Goal: Task Accomplishment & Management: Complete application form

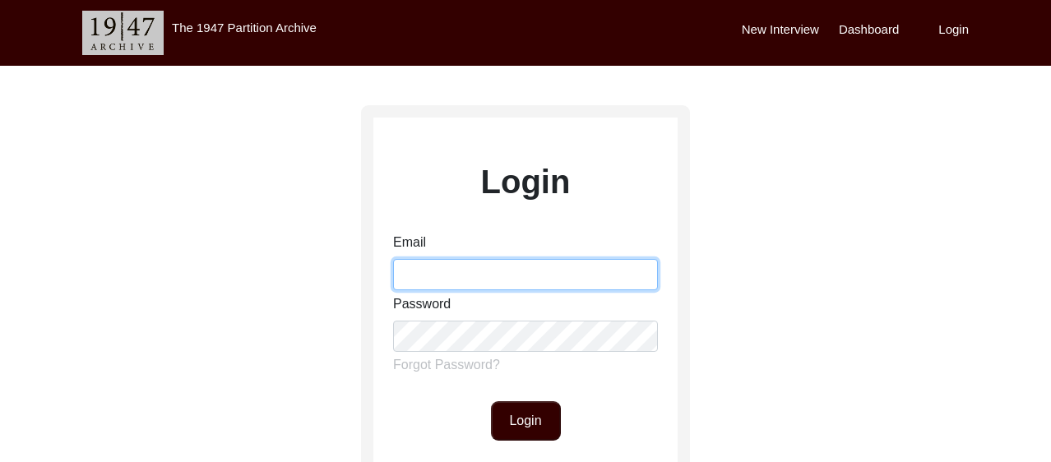
click at [488, 269] on input "Email" at bounding box center [525, 274] width 265 height 31
type input "[PERSON_NAME][EMAIL_ADDRESS][DOMAIN_NAME]"
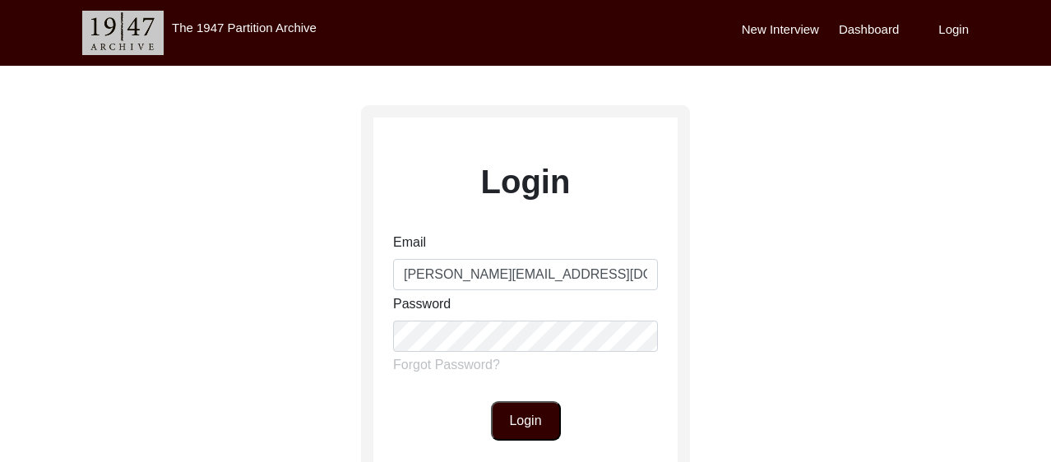
click at [529, 430] on button "Login" at bounding box center [526, 420] width 70 height 39
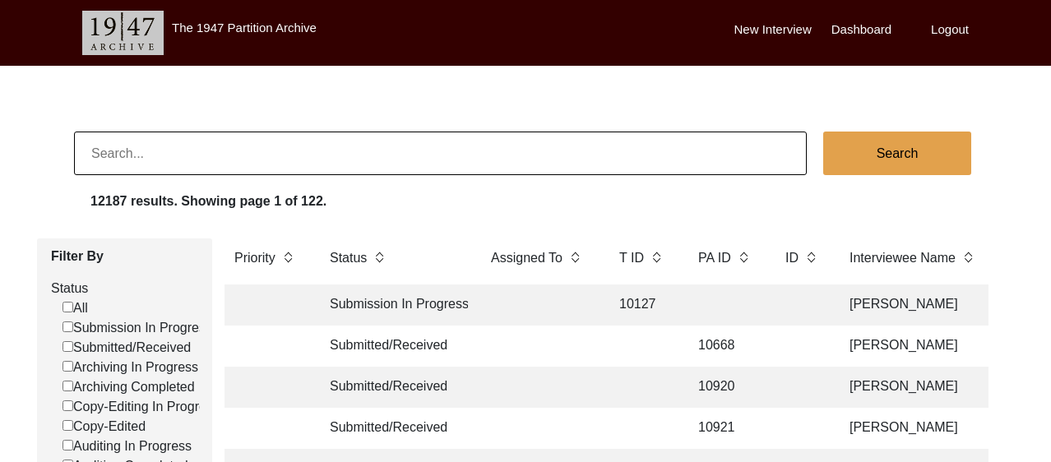
click at [755, 24] on label "New Interview" at bounding box center [773, 30] width 77 height 19
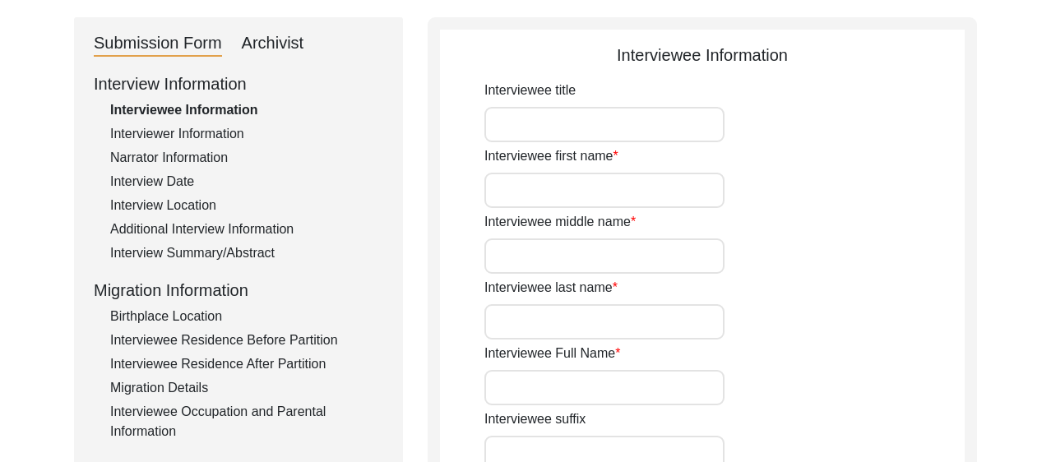
scroll to position [210, 0]
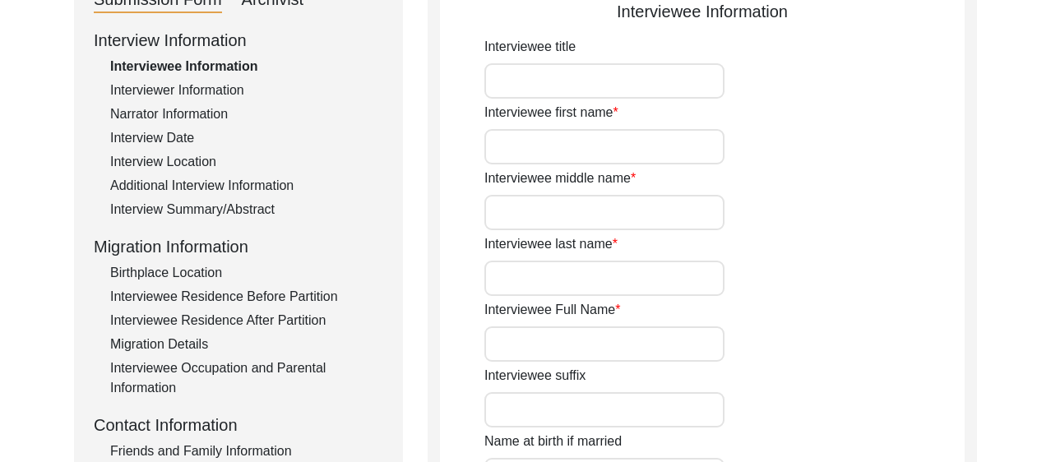
click at [151, 90] on div "Interviewer Information" at bounding box center [246, 91] width 273 height 20
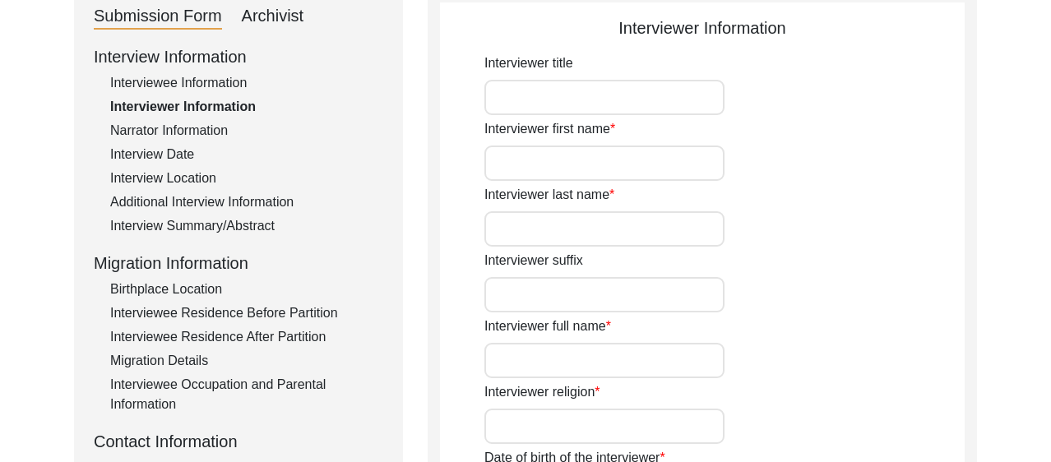
scroll to position [190, 0]
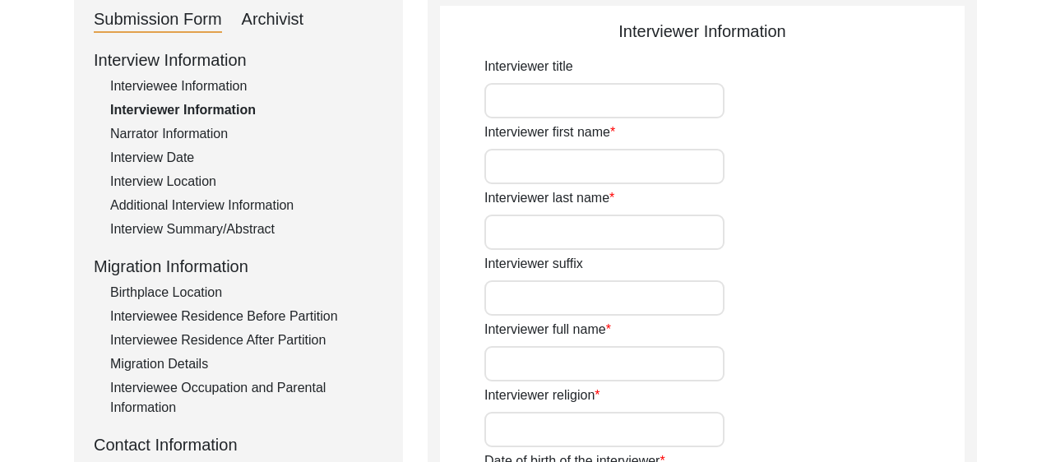
click at [153, 127] on div "Narrator Information" at bounding box center [246, 134] width 273 height 20
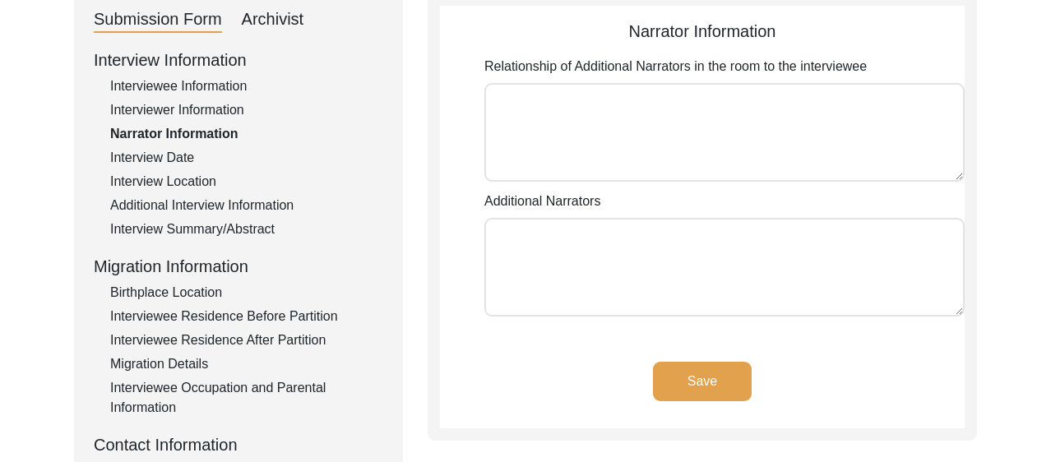
click at [179, 152] on div "Interview Date" at bounding box center [246, 158] width 273 height 20
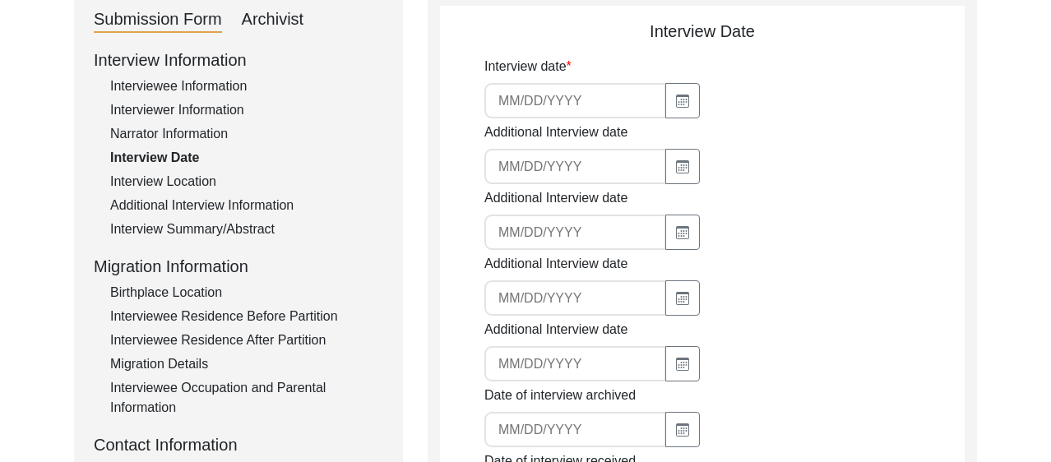
click at [167, 178] on div "Interview Location" at bounding box center [246, 182] width 273 height 20
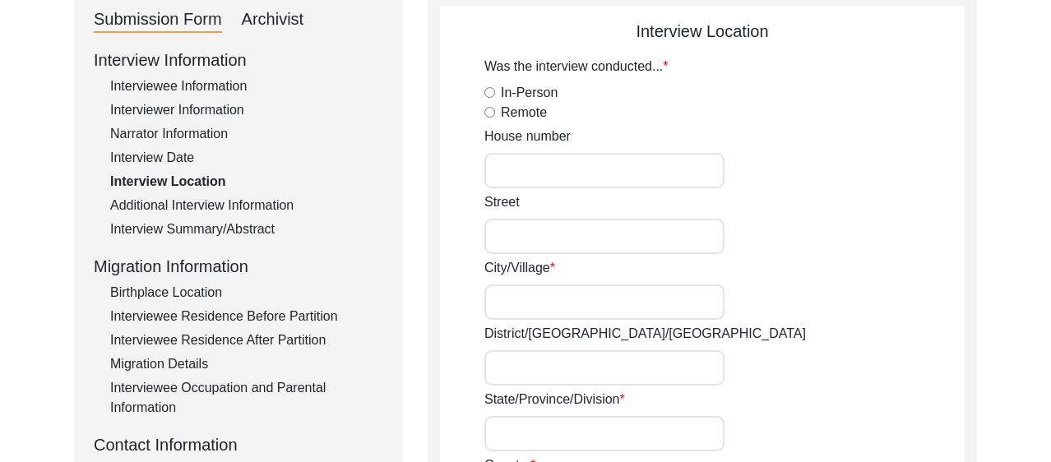
click at [262, 201] on div "Additional Interview Information" at bounding box center [246, 206] width 273 height 20
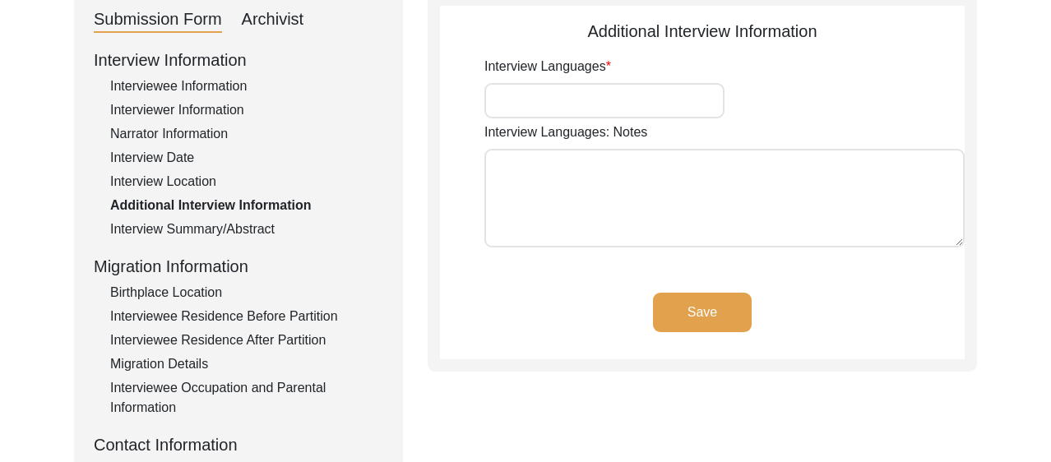
click at [205, 227] on div "Interview Summary/Abstract" at bounding box center [246, 230] width 273 height 20
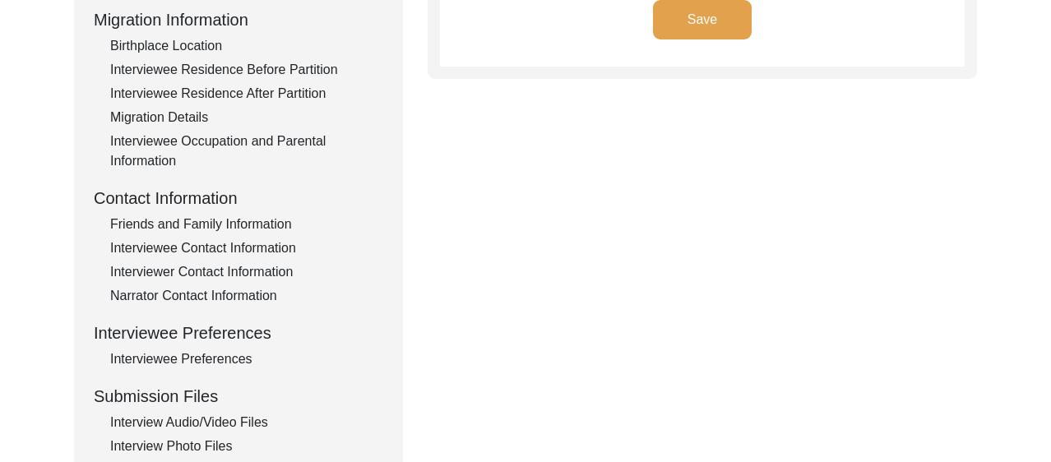
scroll to position [443, 0]
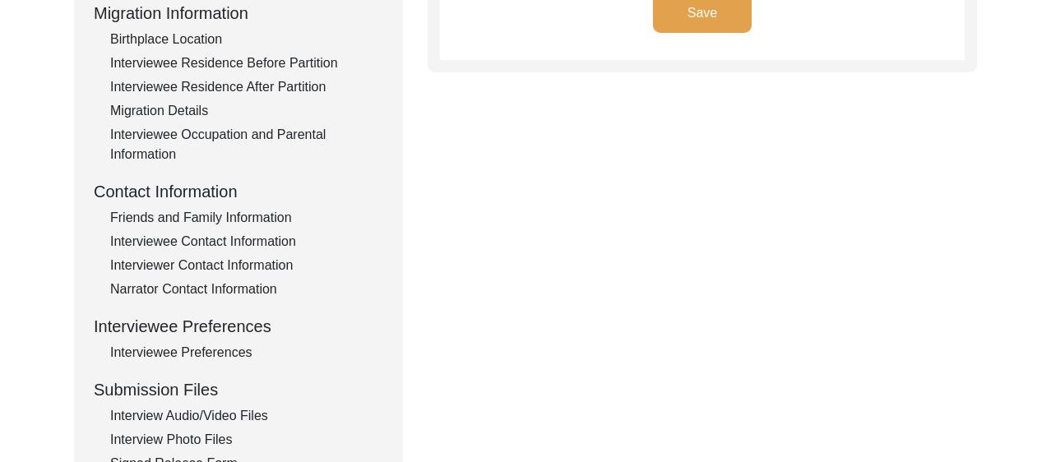
click at [170, 37] on div "Birthplace Location" at bounding box center [246, 40] width 273 height 20
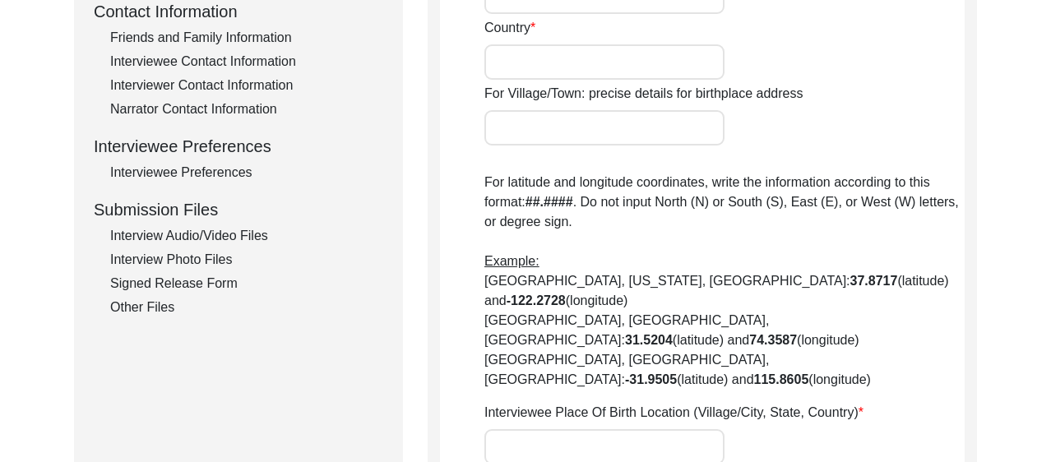
scroll to position [578, 0]
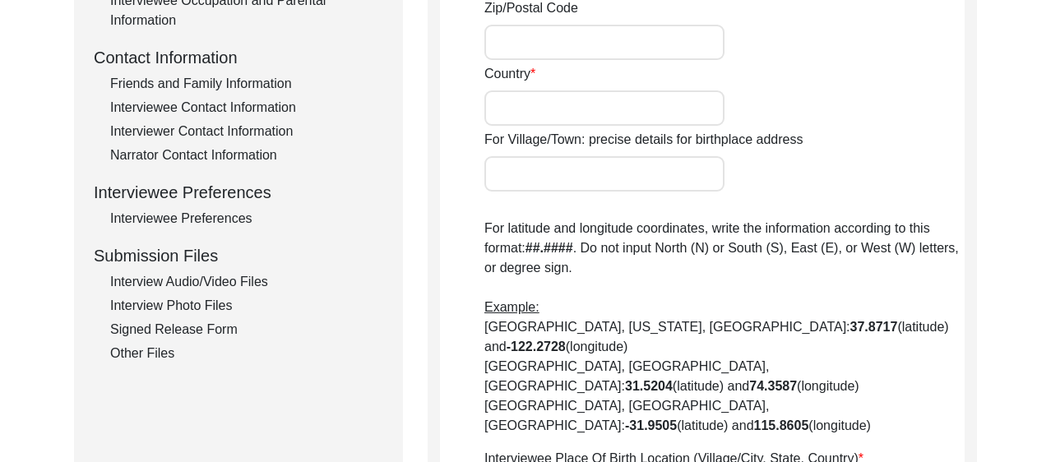
click at [238, 81] on div "Friends and Family Information" at bounding box center [246, 84] width 273 height 20
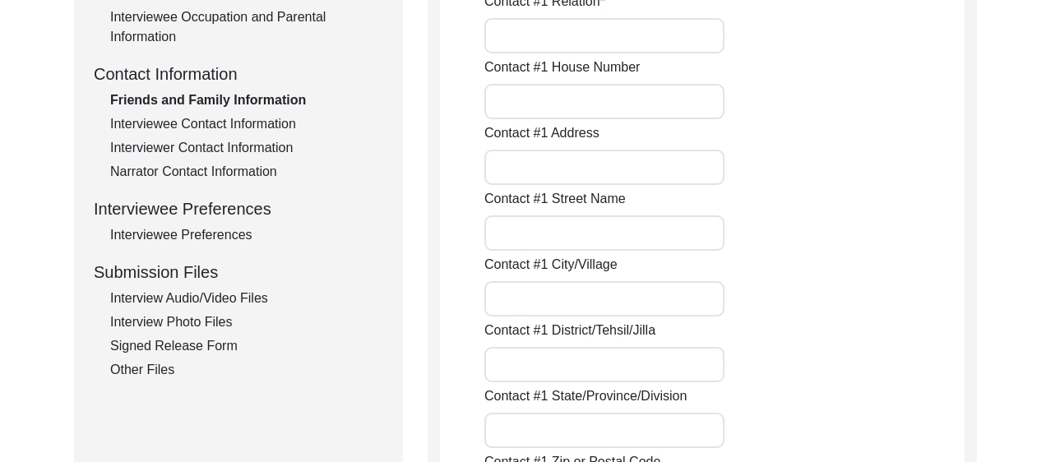
scroll to position [559, 0]
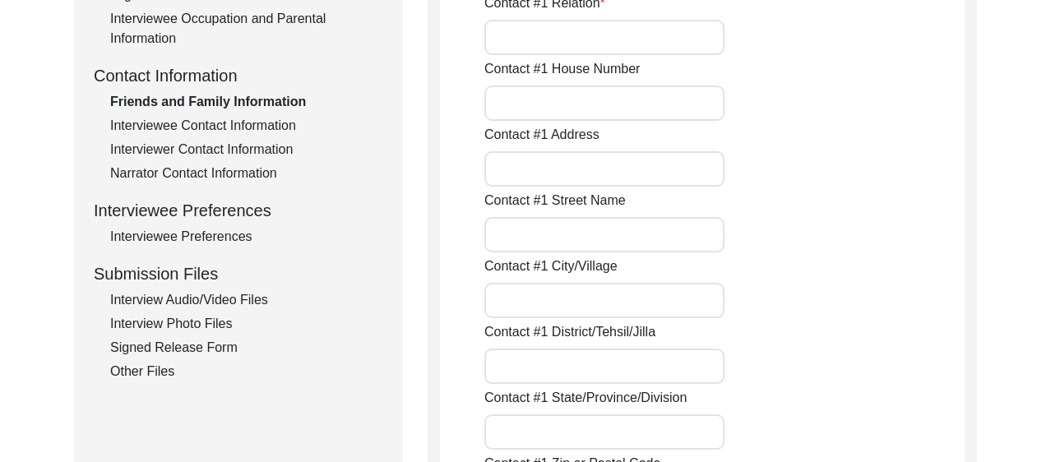
click at [168, 125] on div "Interviewee Contact Information" at bounding box center [246, 126] width 273 height 20
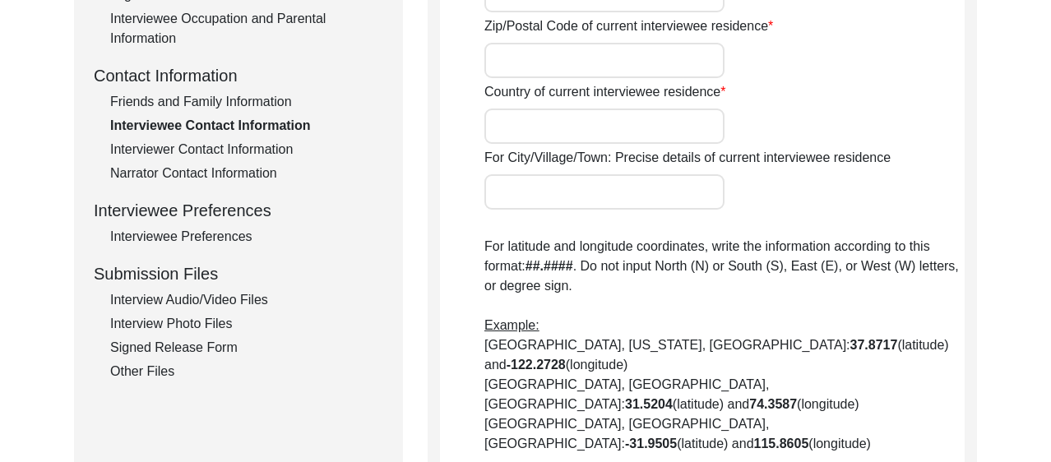
click at [167, 151] on div "Interviewer Contact Information" at bounding box center [246, 150] width 273 height 20
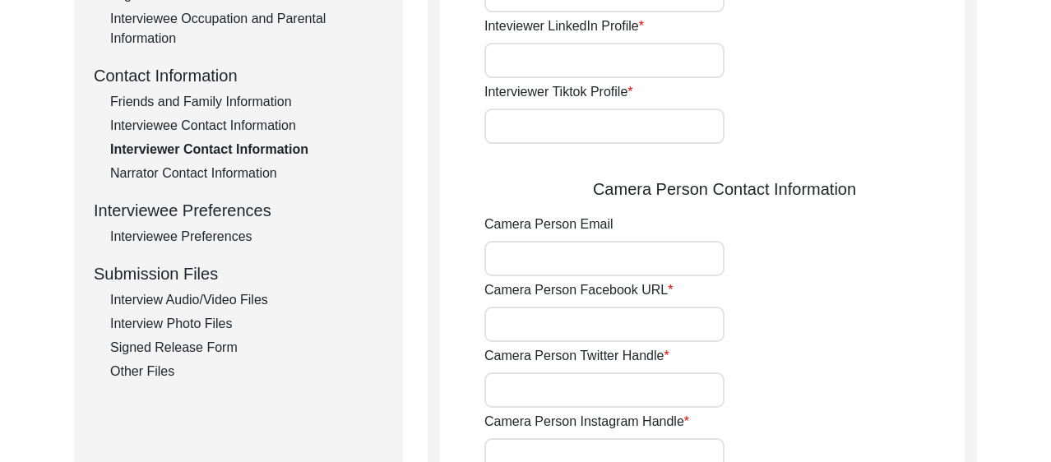
click at [193, 164] on div "Narrator Contact Information" at bounding box center [246, 174] width 273 height 20
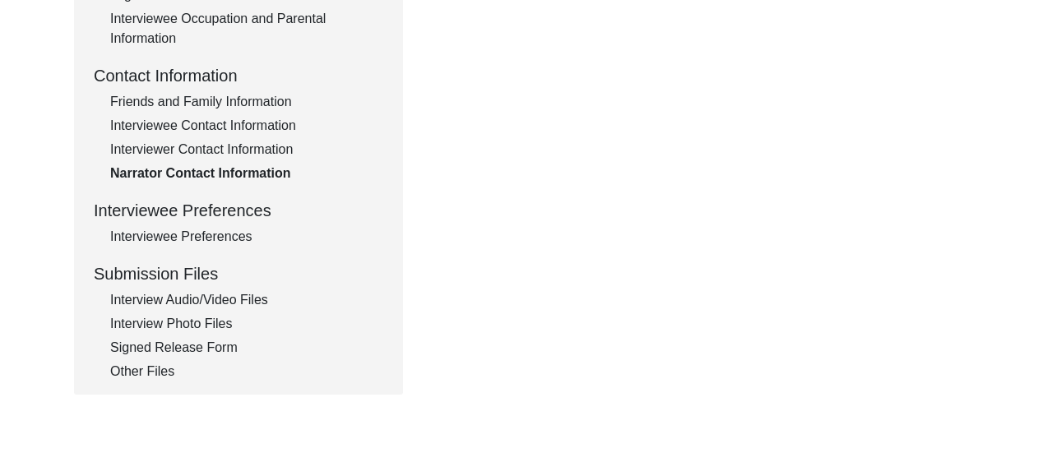
click at [216, 235] on div "Interviewee Preferences" at bounding box center [246, 237] width 273 height 20
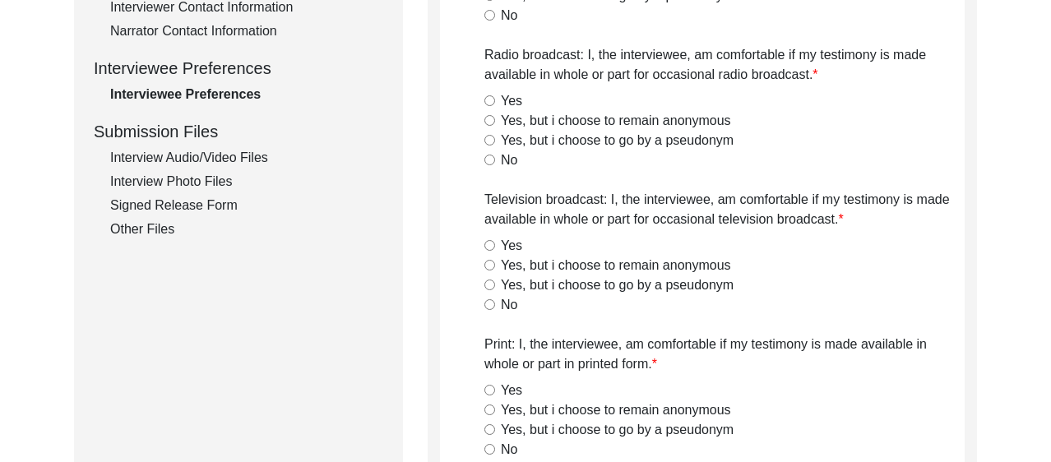
scroll to position [706, 0]
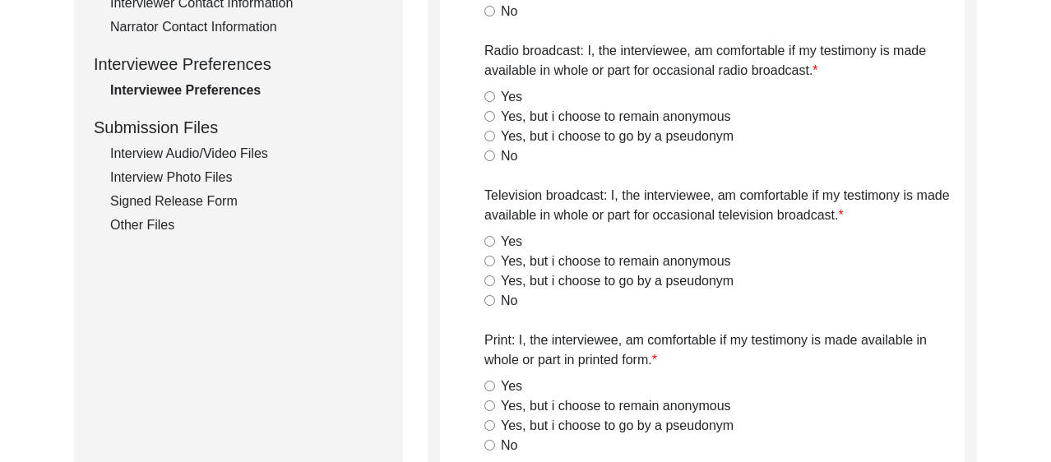
click at [182, 148] on div "Interview Audio/Video Files" at bounding box center [246, 154] width 273 height 20
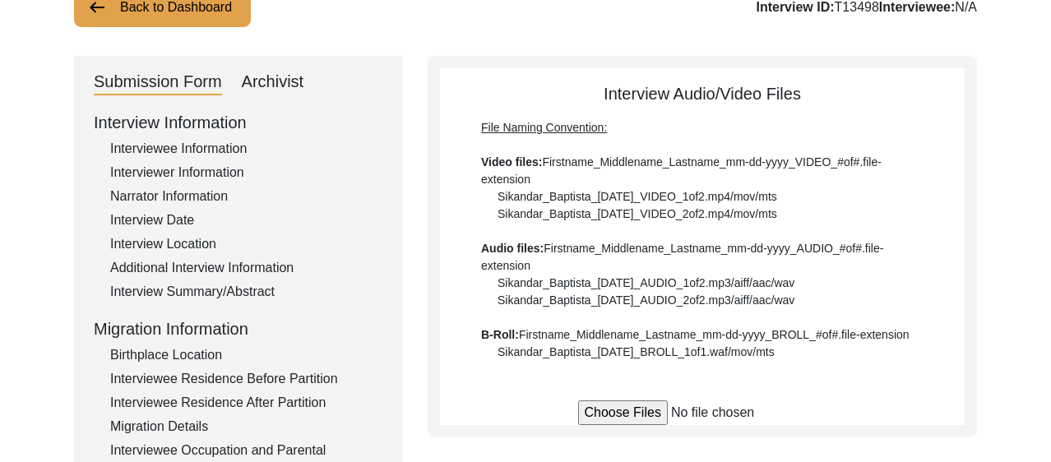
scroll to position [123, 0]
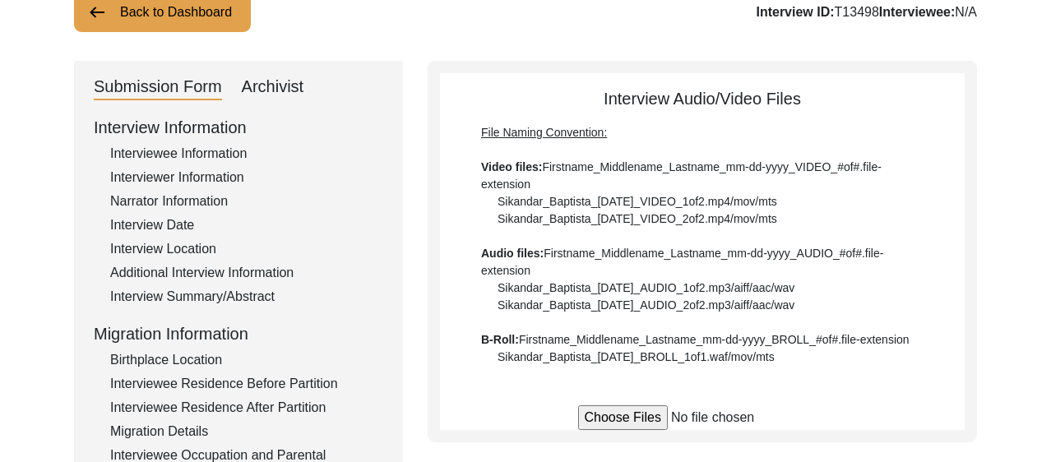
click at [210, 155] on div "Interviewee Information" at bounding box center [246, 154] width 273 height 20
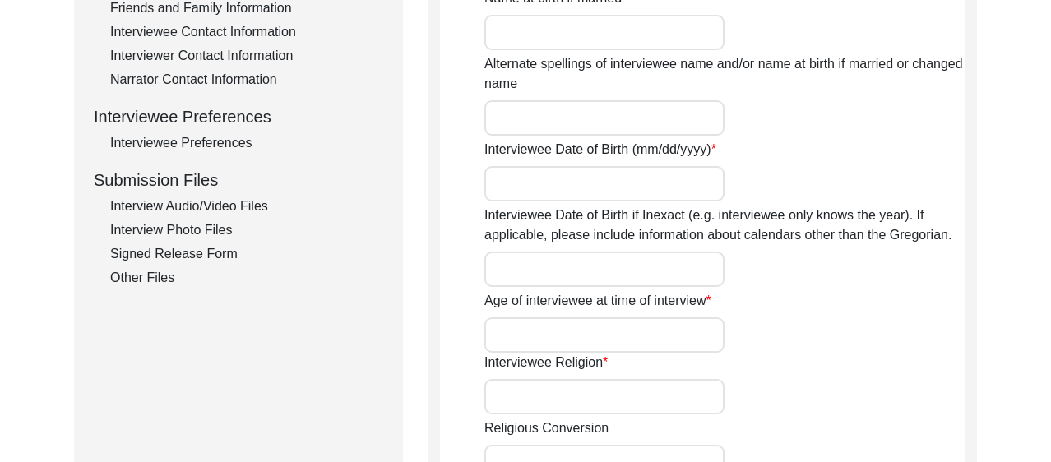
scroll to position [684, 0]
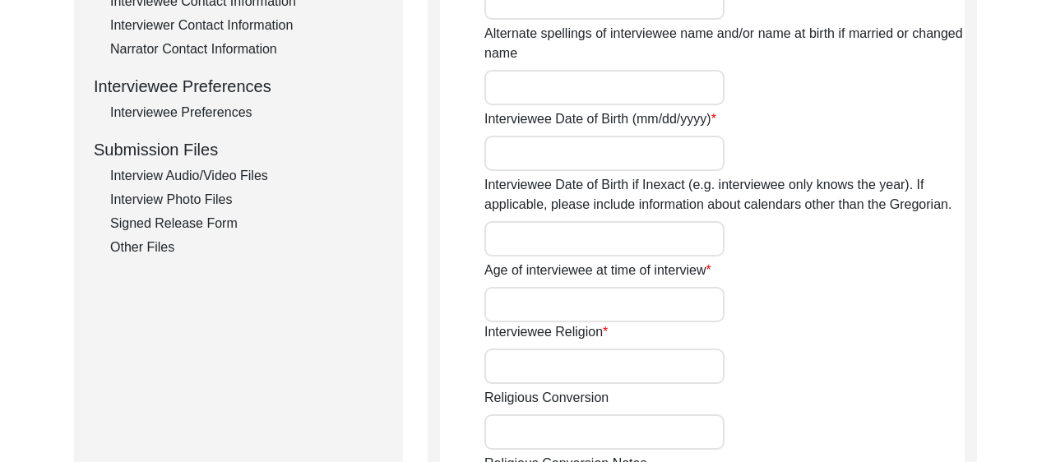
click at [221, 178] on div "Interview Audio/Video Files" at bounding box center [246, 176] width 273 height 20
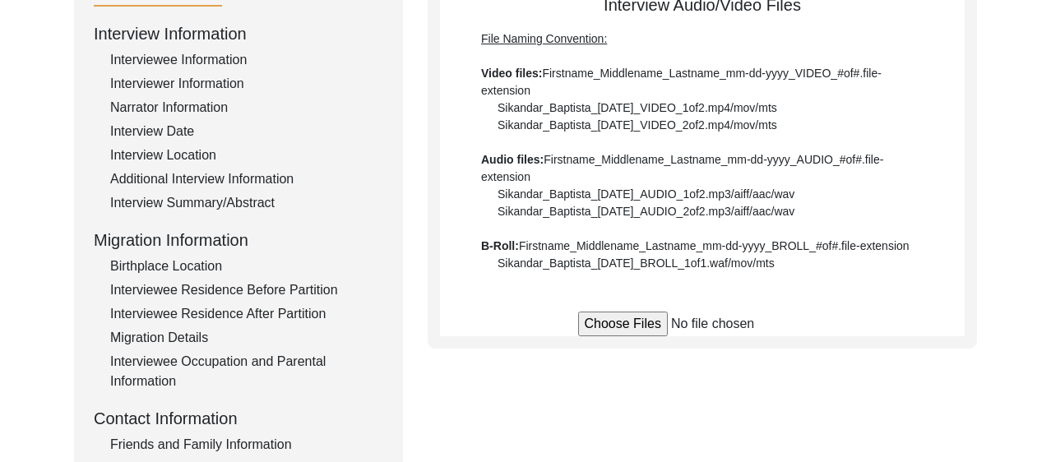
scroll to position [215, 0]
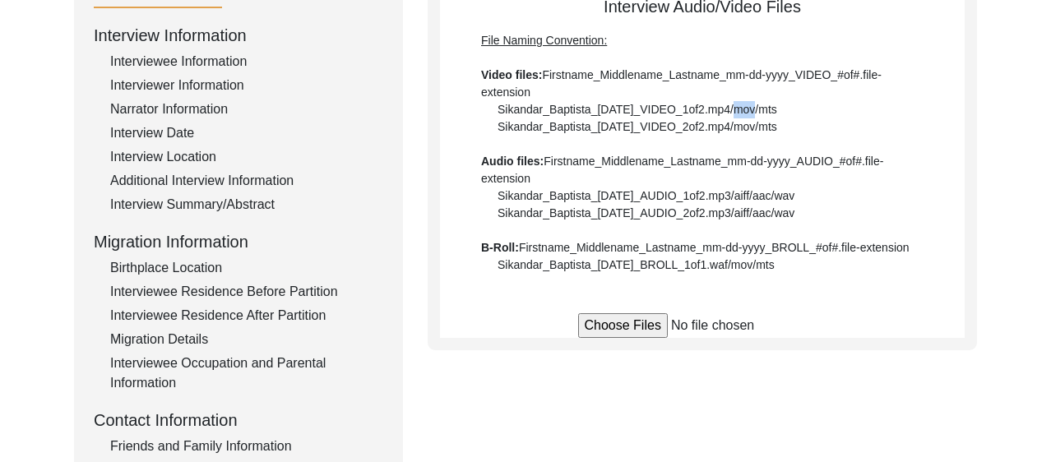
drag, startPoint x: 731, startPoint y: 109, endPoint x: 752, endPoint y: 105, distance: 20.8
click at [752, 105] on div "File Naming Convention: Video files: Firstname_Middlename_Lastname_mm-dd-yyyy_V…" at bounding box center [702, 153] width 443 height 242
drag, startPoint x: 759, startPoint y: 112, endPoint x: 773, endPoint y: 112, distance: 13.2
click at [773, 112] on div "File Naming Convention: Video files: Firstname_Middlename_Lastname_mm-dd-yyyy_V…" at bounding box center [702, 153] width 443 height 242
drag, startPoint x: 786, startPoint y: 112, endPoint x: 800, endPoint y: 112, distance: 13.2
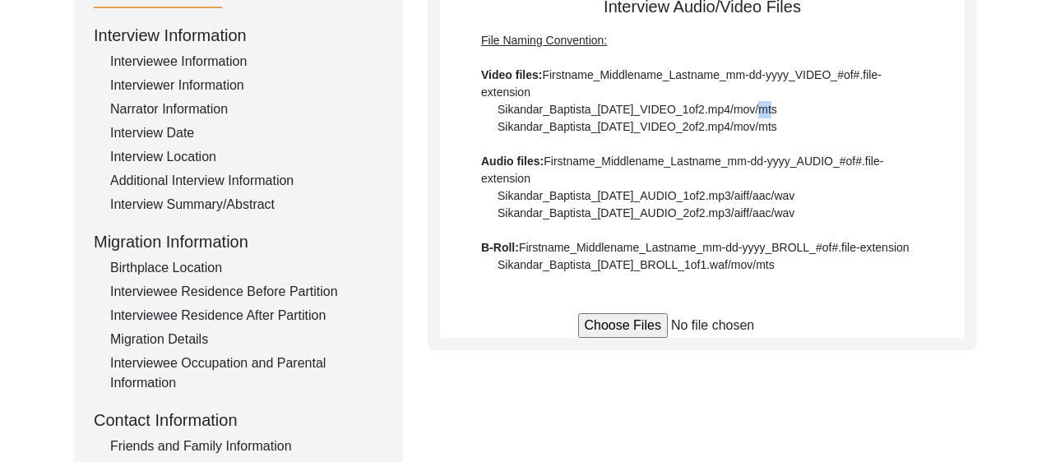
click at [800, 112] on div "File Naming Convention: Video files: Firstname_Middlename_Lastname_mm-dd-yyyy_V…" at bounding box center [702, 153] width 443 height 242
click at [598, 178] on div "File Naming Convention: Video files: Firstname_Middlename_Lastname_mm-dd-yyyy_V…" at bounding box center [702, 153] width 443 height 242
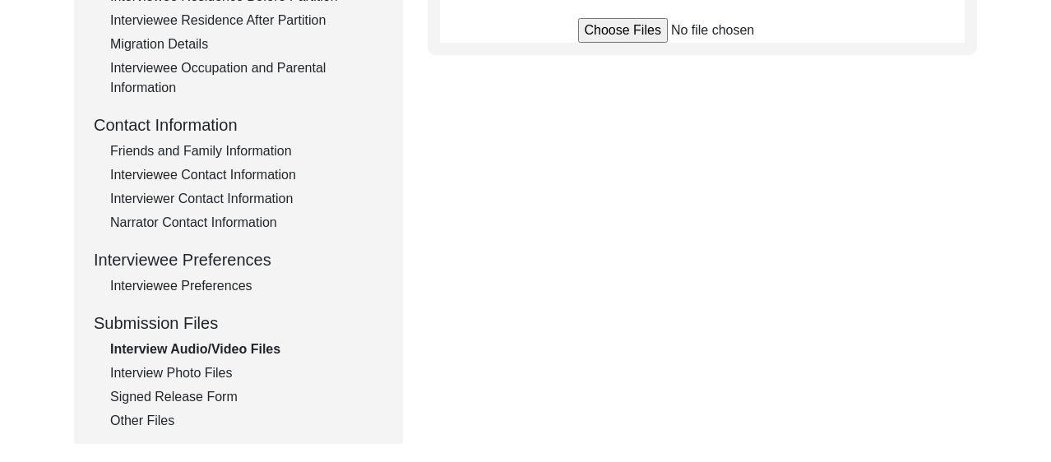
scroll to position [564, 0]
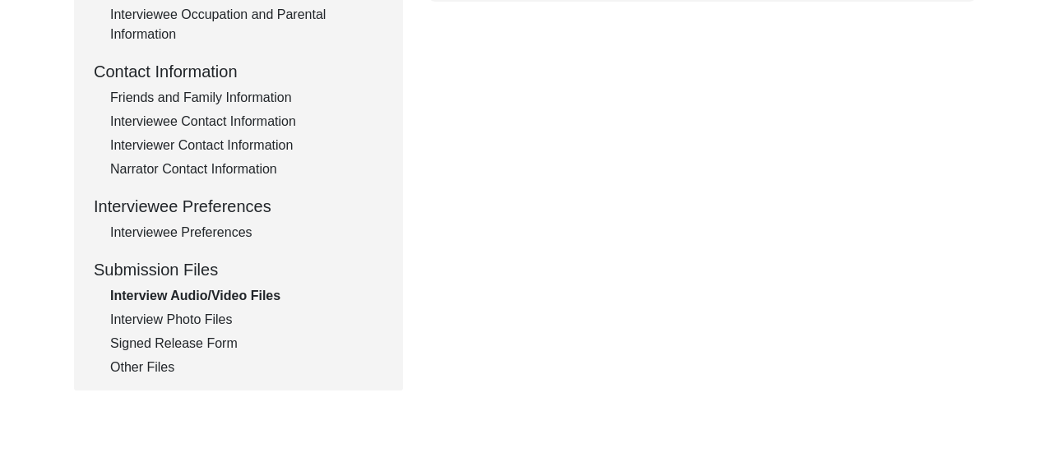
click at [172, 318] on div "Interview Photo Files" at bounding box center [246, 320] width 273 height 20
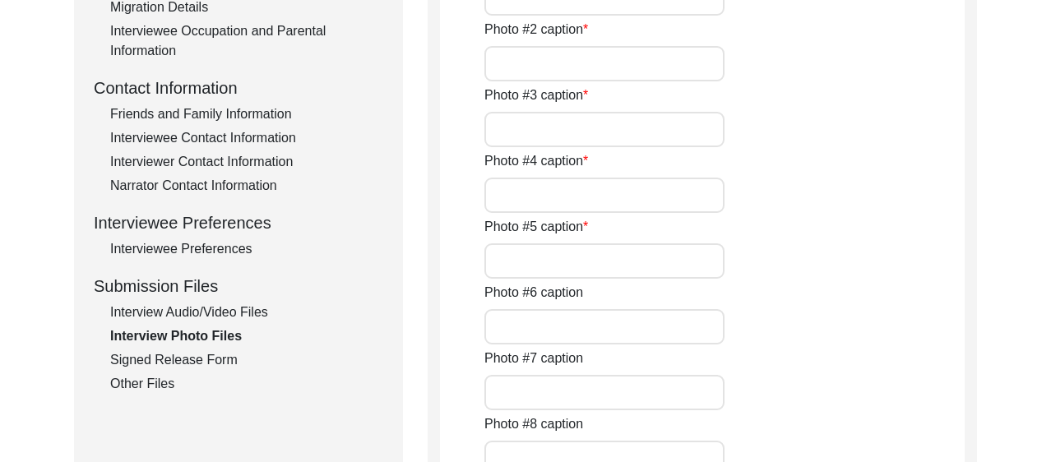
scroll to position [637, 0]
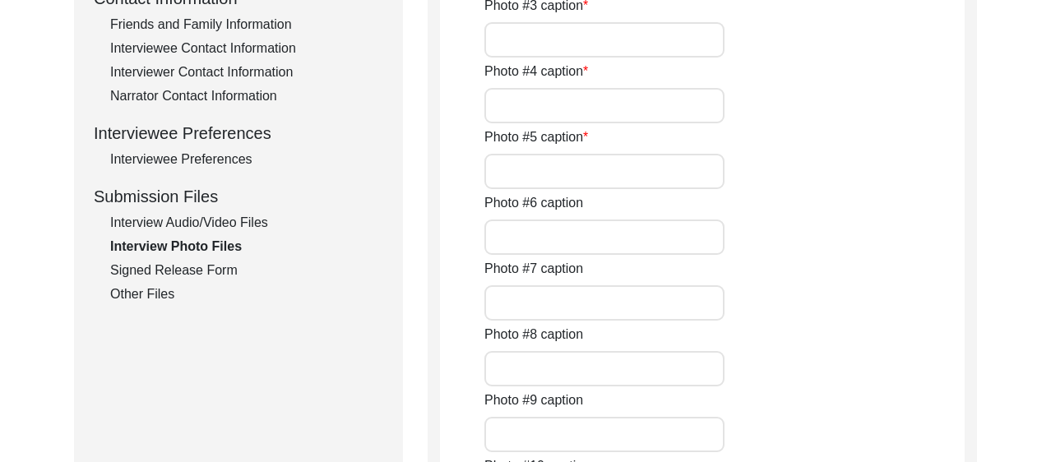
click at [167, 267] on div "Signed Release Form" at bounding box center [246, 271] width 273 height 20
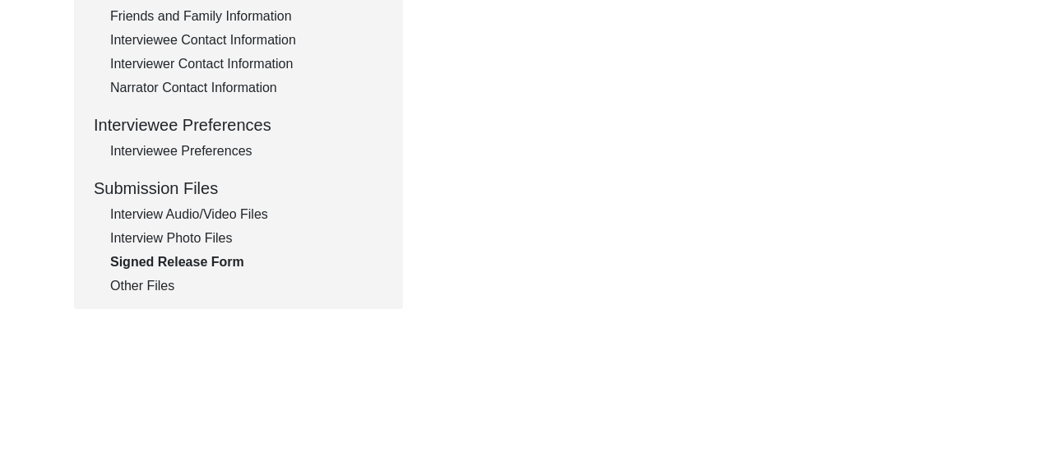
scroll to position [653, 0]
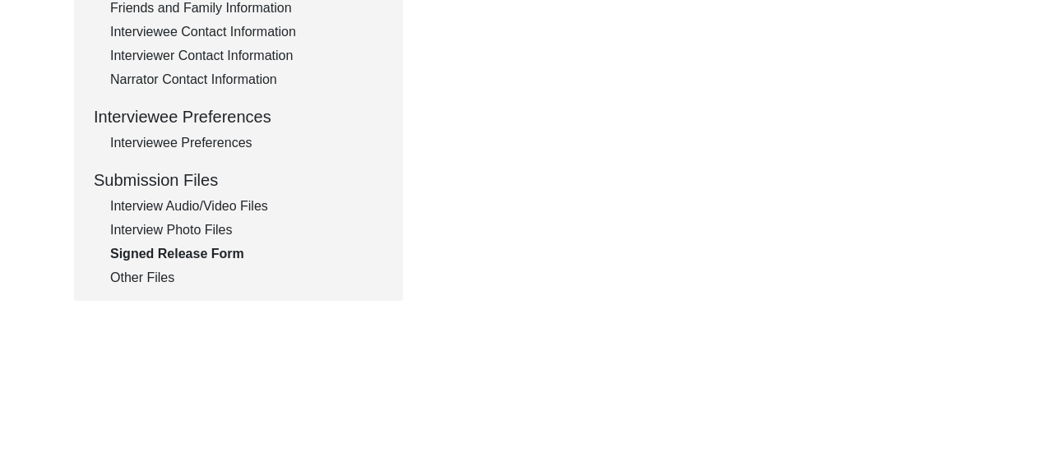
click at [161, 273] on div "Other Files" at bounding box center [246, 278] width 273 height 20
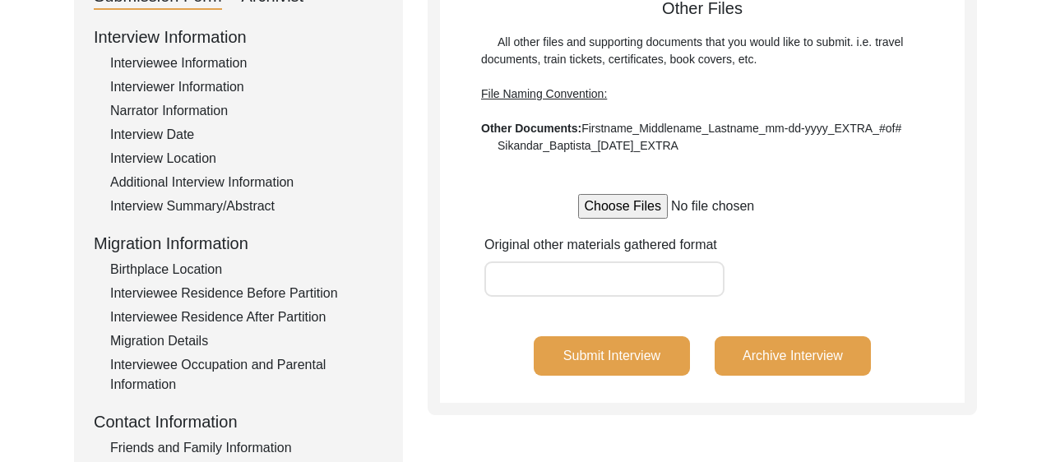
scroll to position [0, 0]
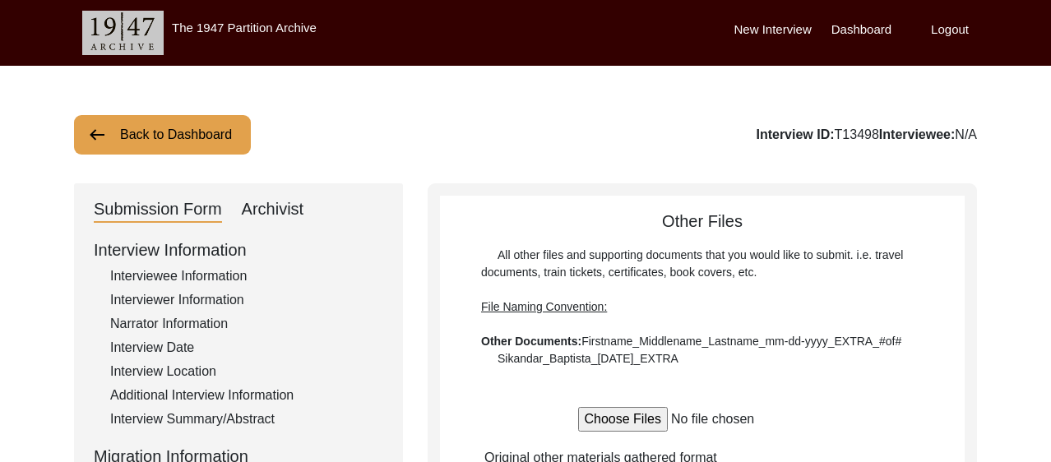
click at [949, 30] on label "Logout" at bounding box center [950, 30] width 38 height 19
